Goal: Find specific page/section: Find specific page/section

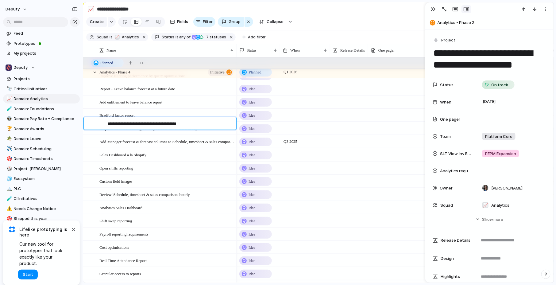
scroll to position [0, 0]
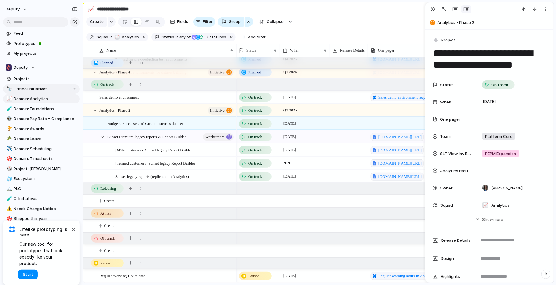
click at [27, 87] on span "Critical Initiatives" at bounding box center [46, 89] width 64 height 6
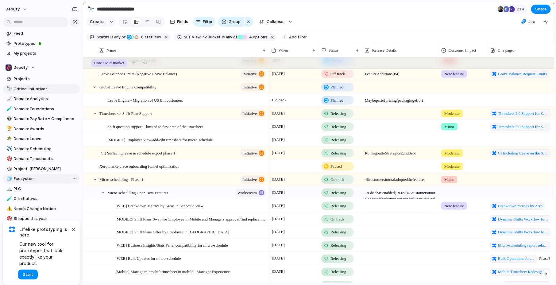
type input "**********"
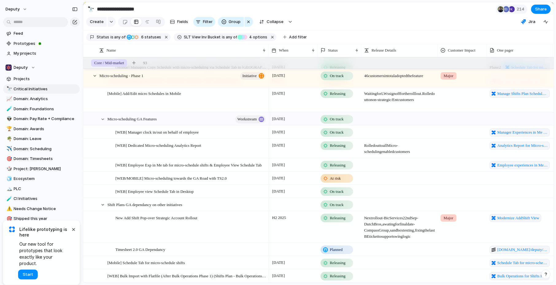
scroll to position [734, 0]
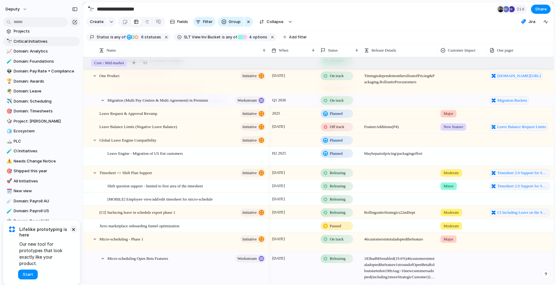
click at [72, 232] on button "×" at bounding box center [73, 228] width 7 height 7
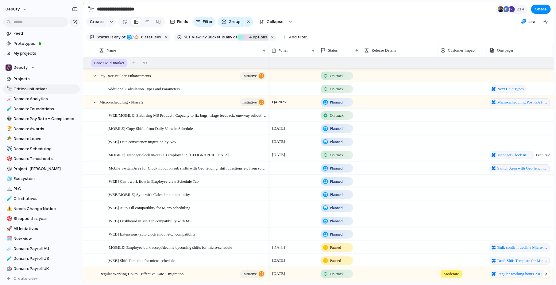
click at [237, 38] on div "Foundations" at bounding box center [239, 37] width 5 height 5
click at [358, 17] on div "Core / Mid-market PEPM Expansion Ecosystem/Product Distribution Foundations AI …" at bounding box center [278, 142] width 556 height 285
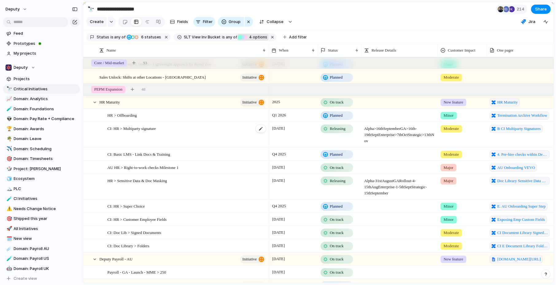
click at [154, 136] on div "CI: HR > Multiparty signature" at bounding box center [186, 134] width 159 height 25
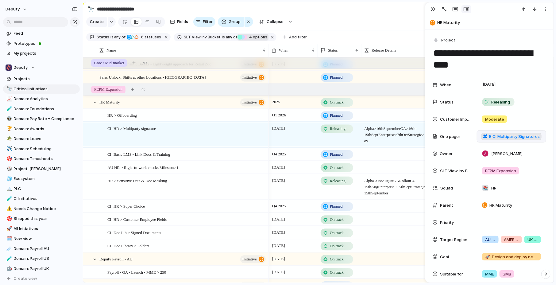
click at [508, 138] on span "B CI Multiparty Signatures" at bounding box center [514, 136] width 51 height 6
